Goal: Task Accomplishment & Management: Use online tool/utility

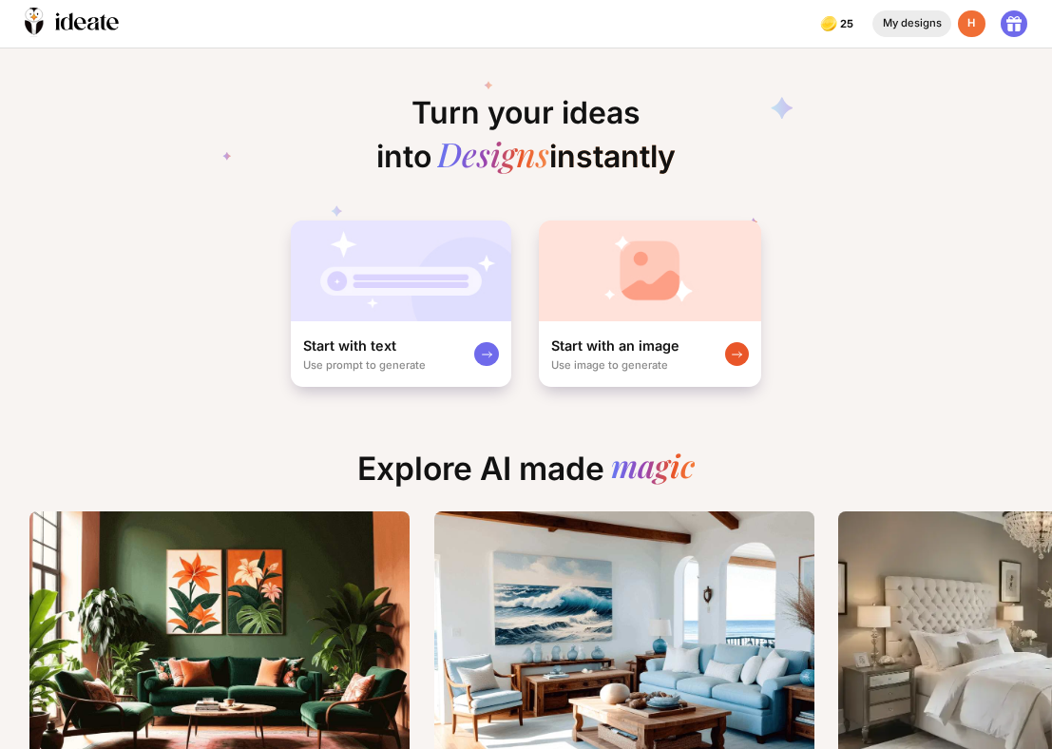
click at [889, 36] on div "My designs" at bounding box center [911, 24] width 79 height 28
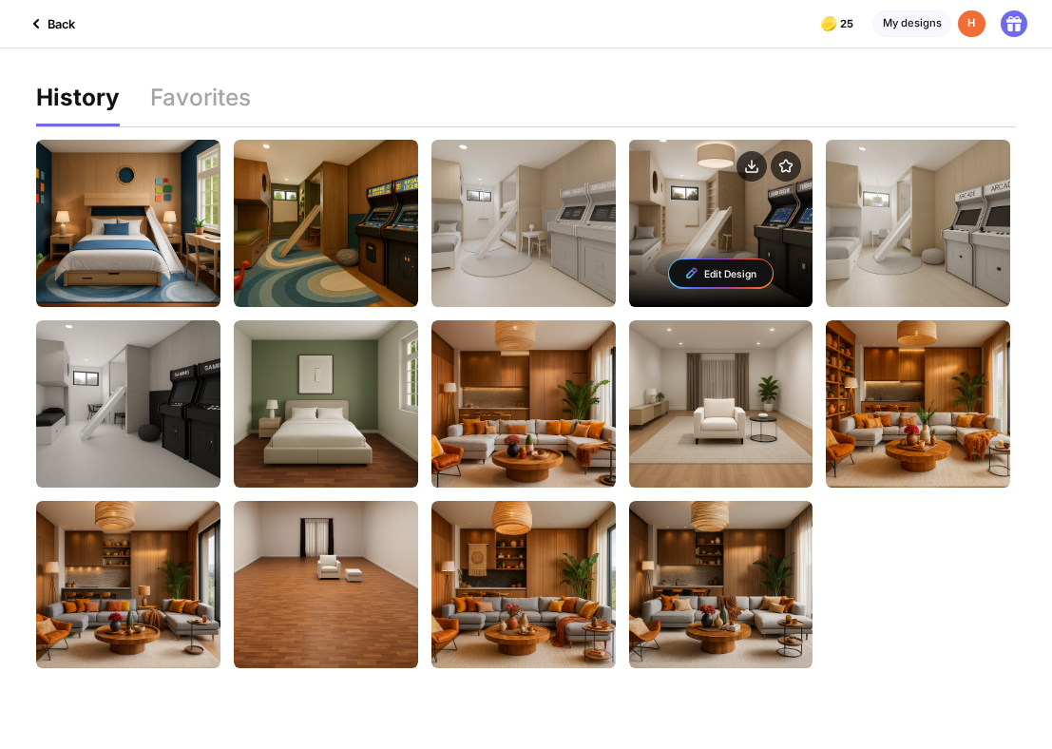
click at [719, 268] on div "Edit Design" at bounding box center [721, 273] width 104 height 28
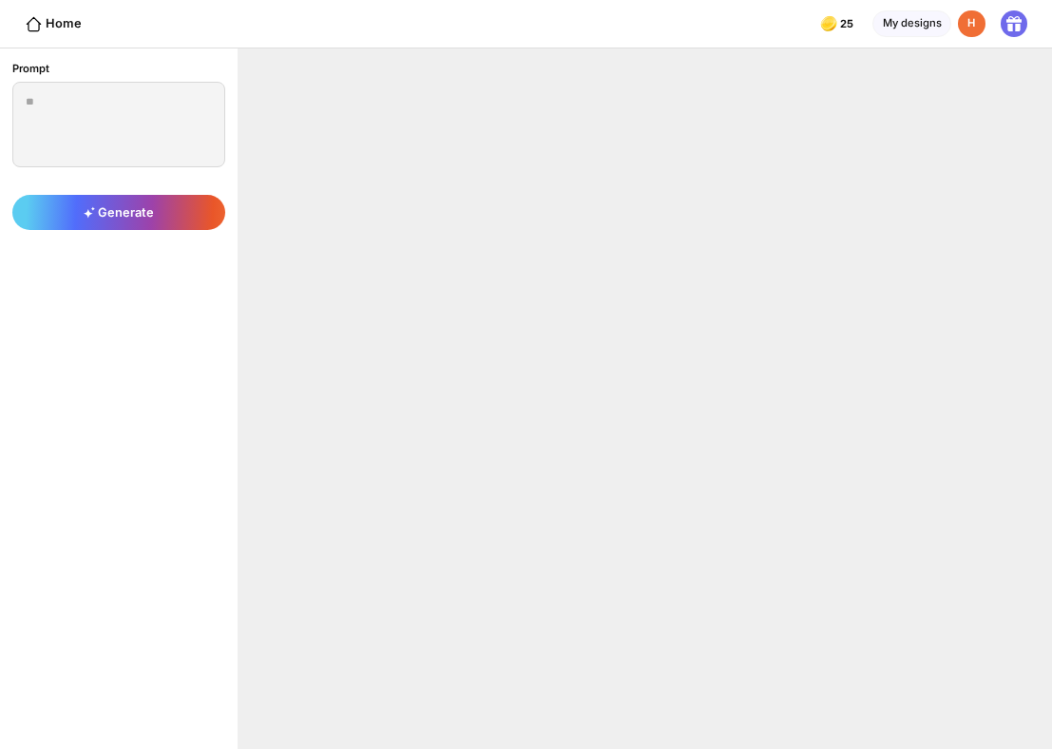
type textarea "**********"
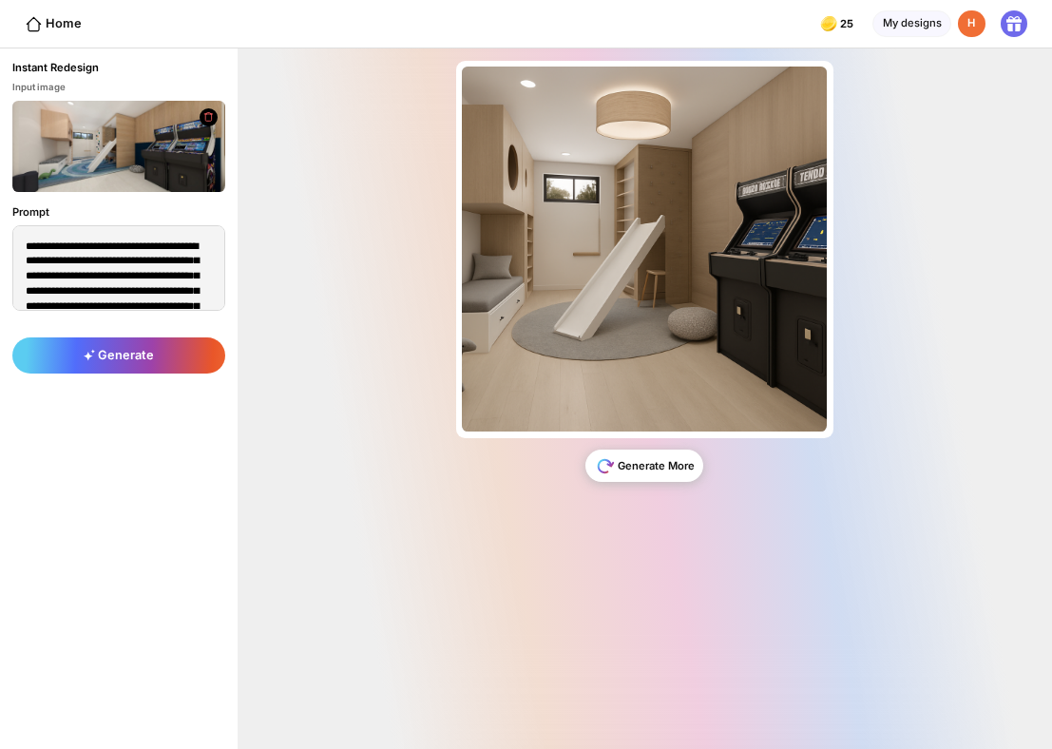
click at [645, 468] on div "Generate More" at bounding box center [644, 466] width 118 height 32
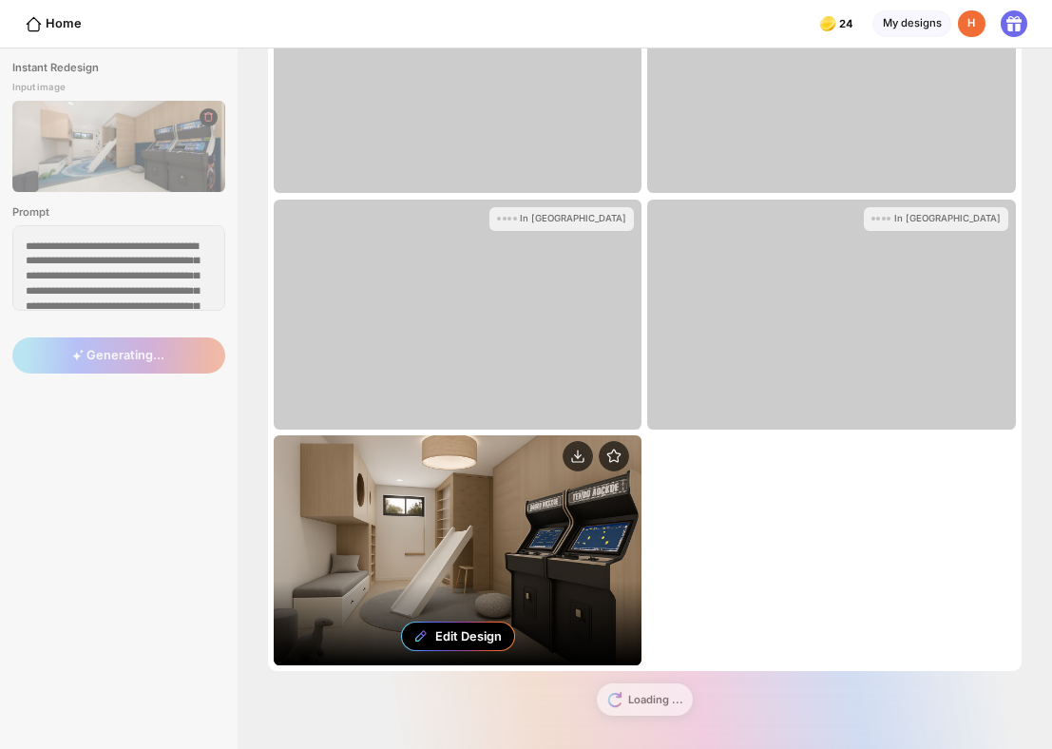
click at [481, 632] on div "Edit Design" at bounding box center [468, 636] width 67 height 14
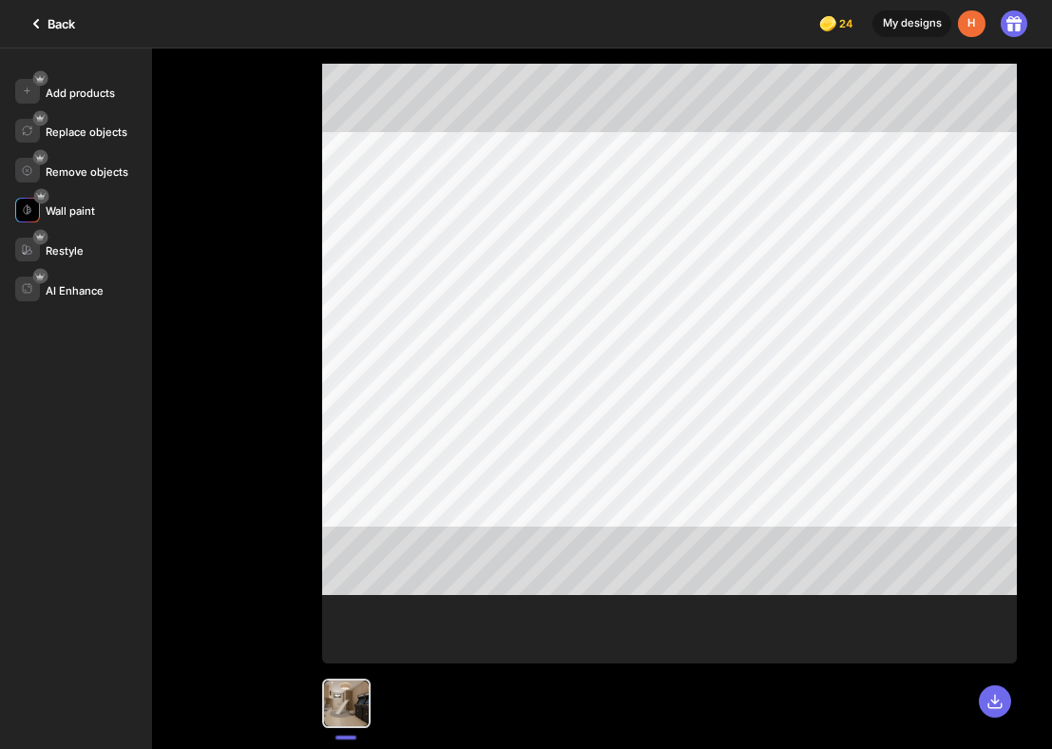
click at [109, 215] on div "Wall paint" at bounding box center [83, 210] width 137 height 25
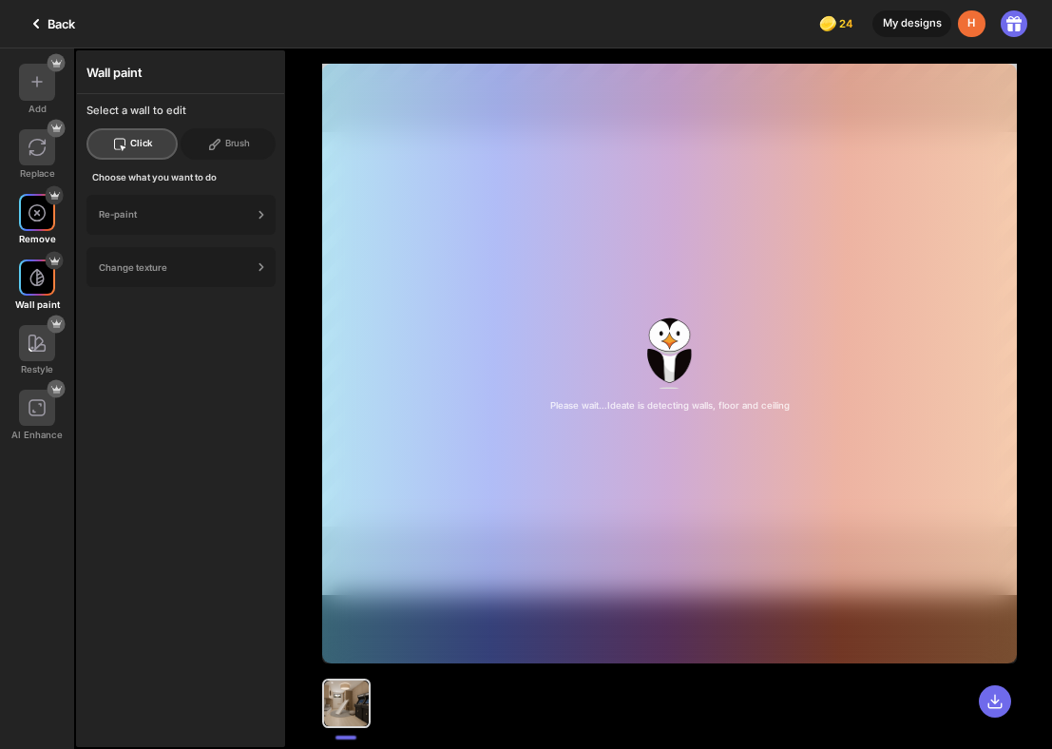
click at [50, 232] on div "Remove" at bounding box center [37, 219] width 74 height 50
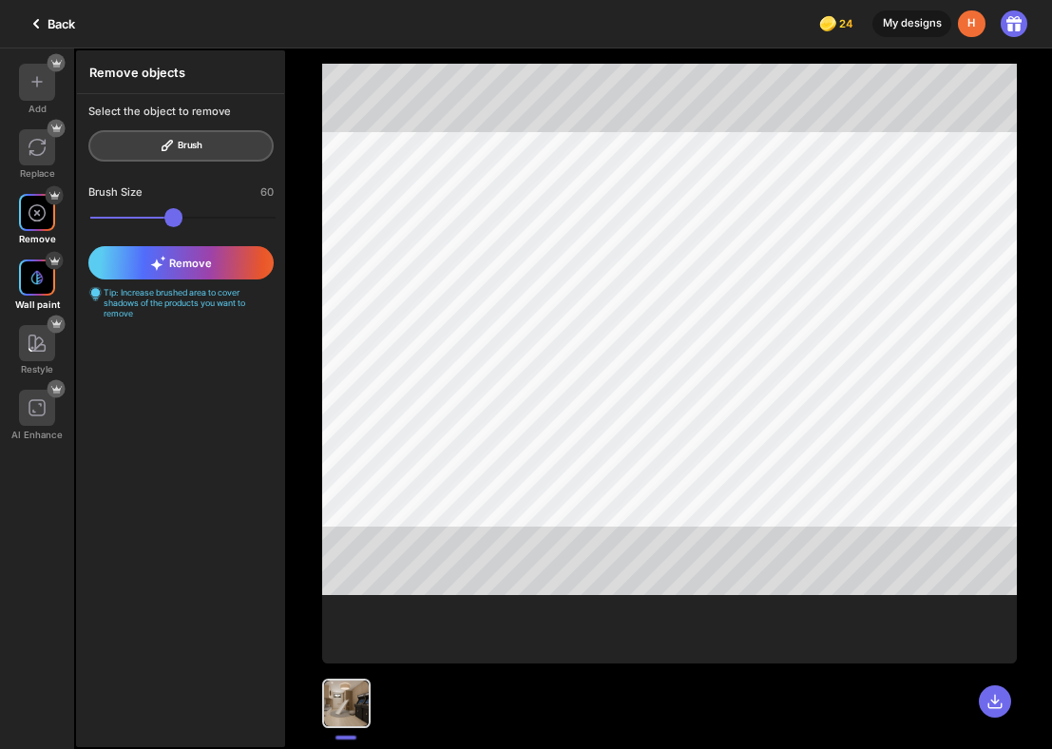
click at [38, 284] on img at bounding box center [36, 277] width 15 height 15
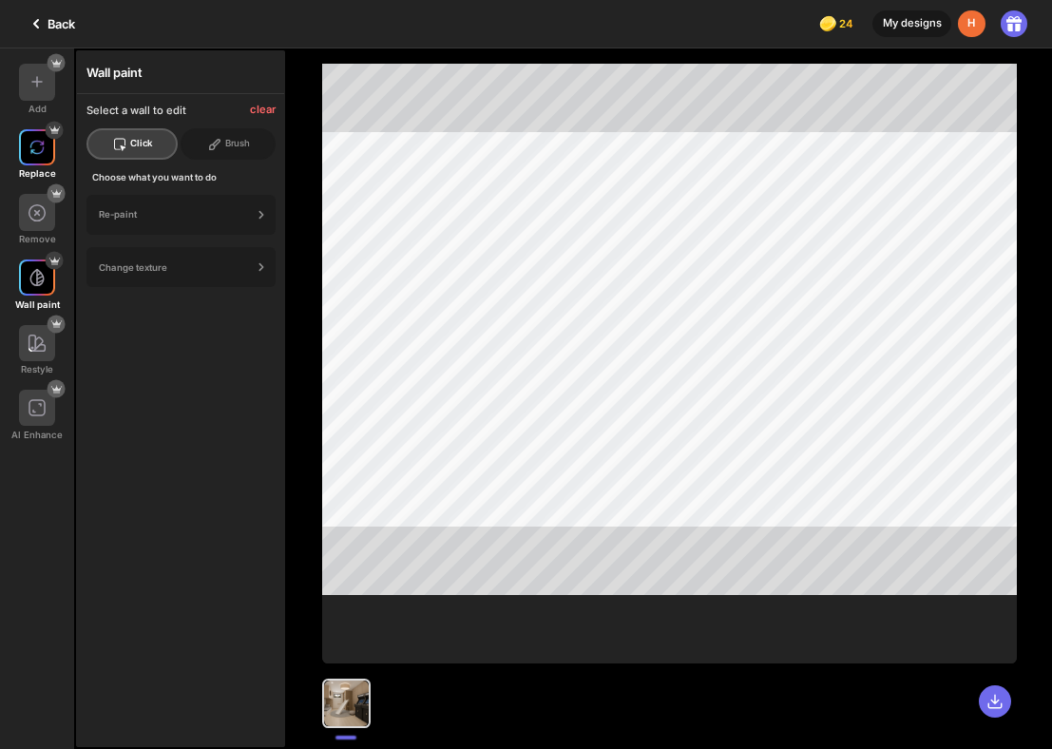
click at [20, 132] on div at bounding box center [37, 147] width 36 height 36
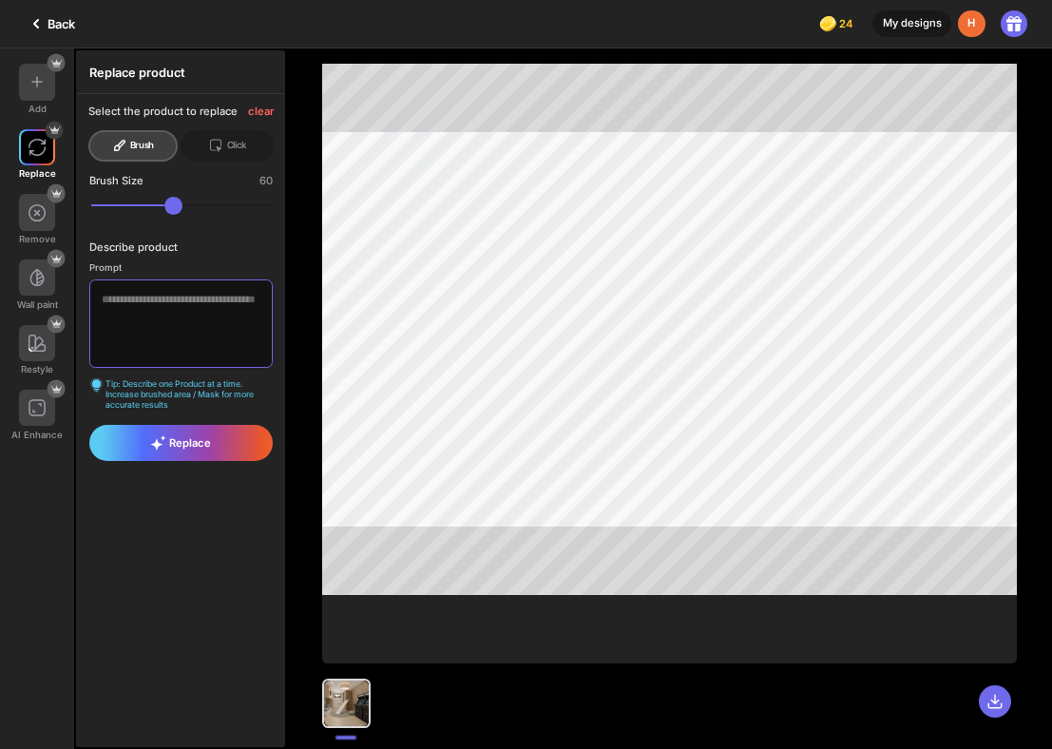
click at [180, 316] on textarea at bounding box center [180, 323] width 182 height 88
type textarea "**********"
click at [172, 412] on div "**********" at bounding box center [180, 341] width 207 height 168
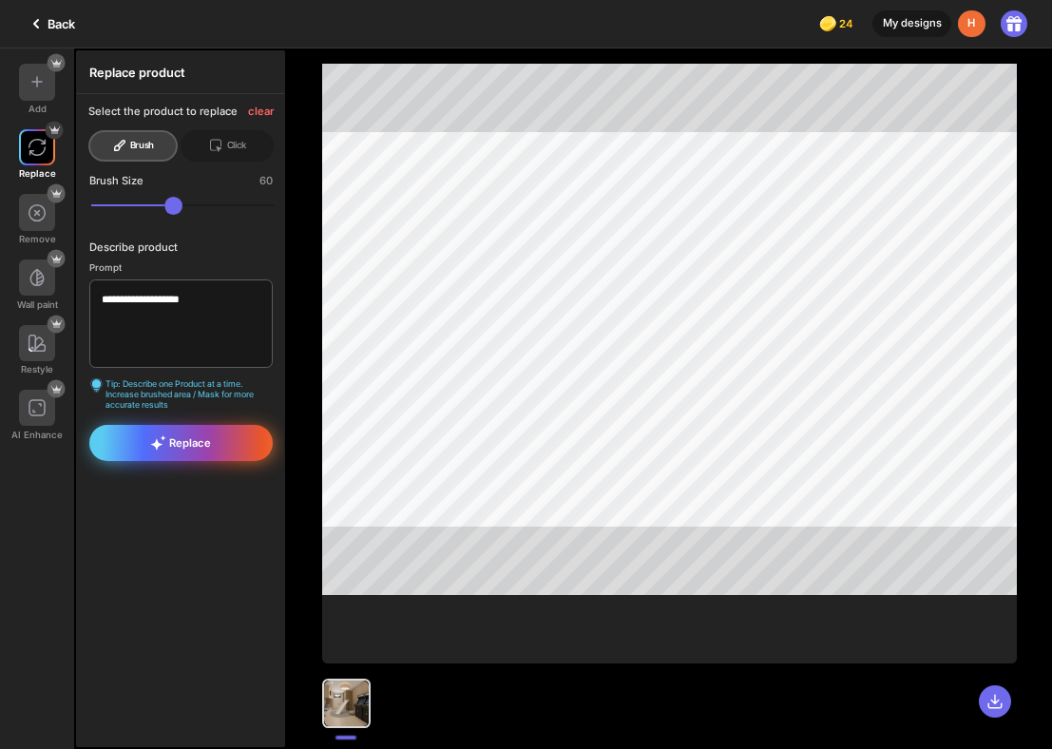
click at [172, 430] on div "Replace" at bounding box center [180, 443] width 182 height 36
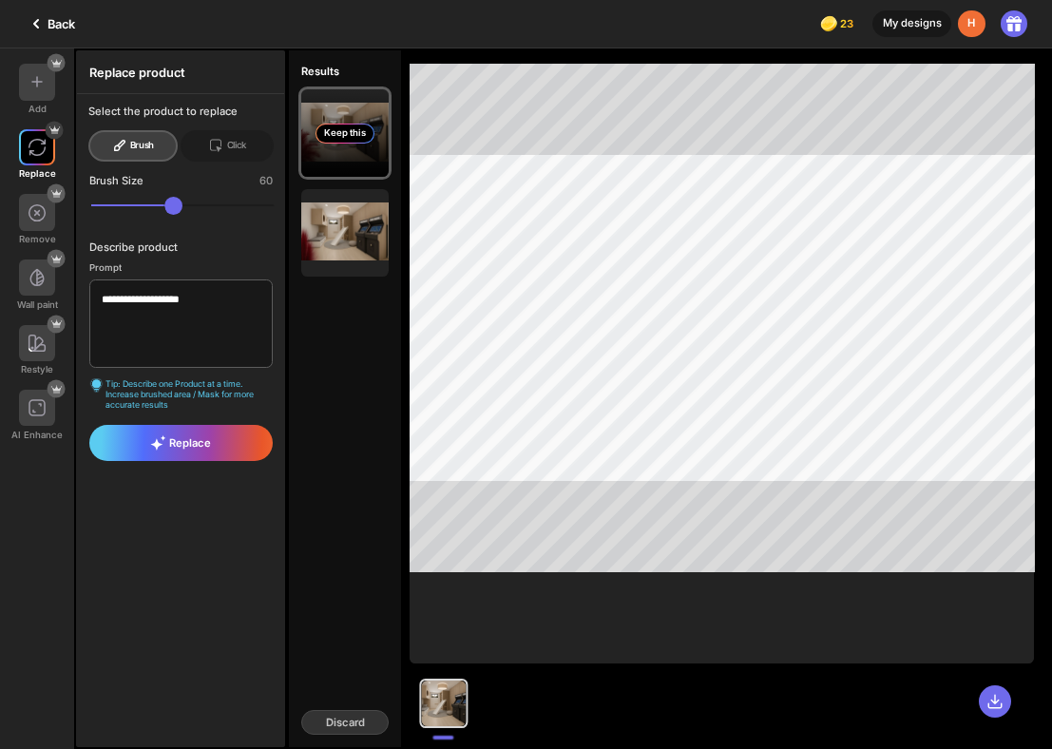
click at [357, 170] on div "Keep this" at bounding box center [344, 132] width 87 height 87
click at [354, 144] on div "Keep this" at bounding box center [344, 132] width 87 height 87
click at [352, 139] on div "Keep this" at bounding box center [345, 134] width 59 height 20
